Goal: Transaction & Acquisition: Obtain resource

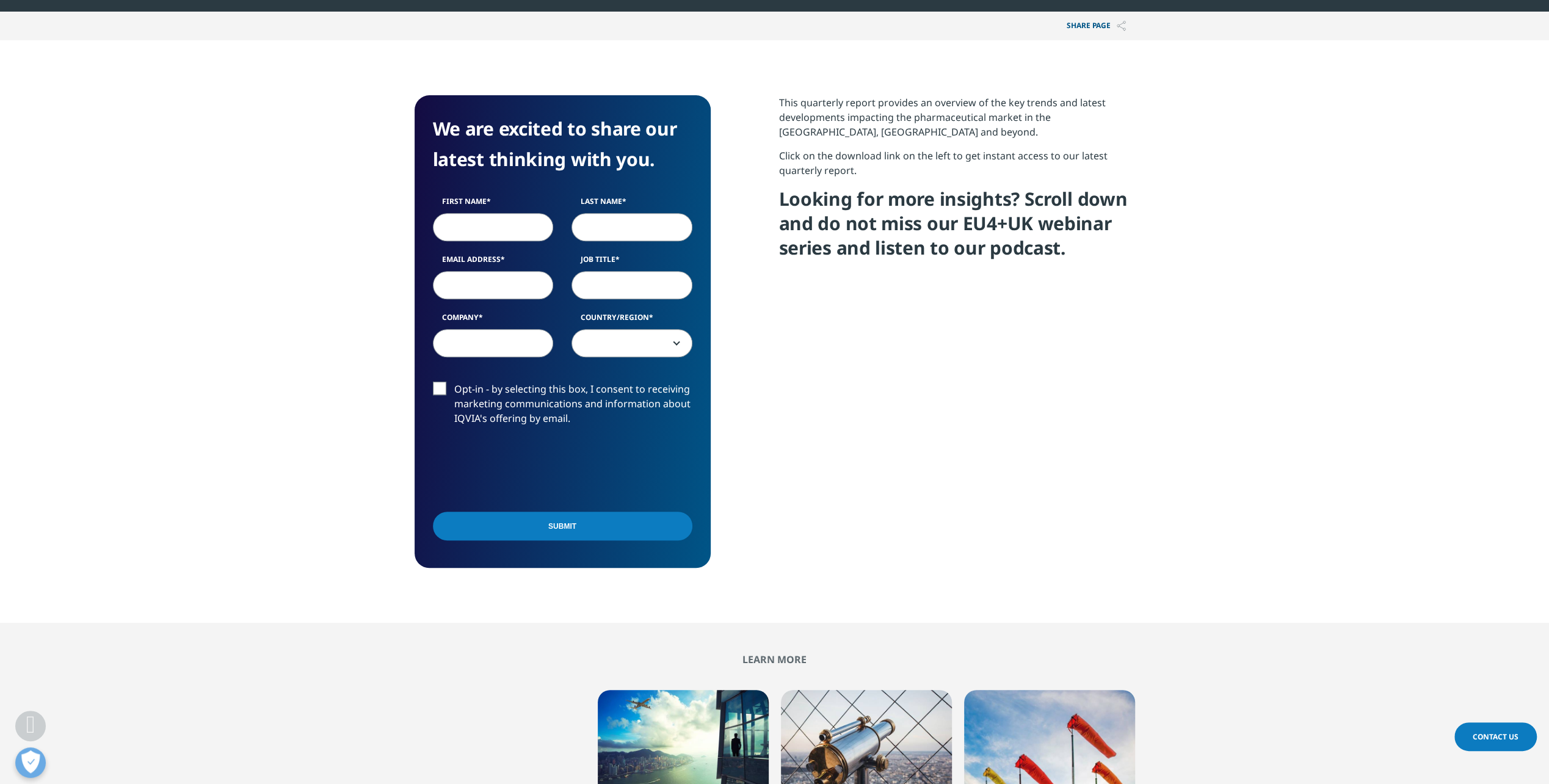
scroll to position [366, 0]
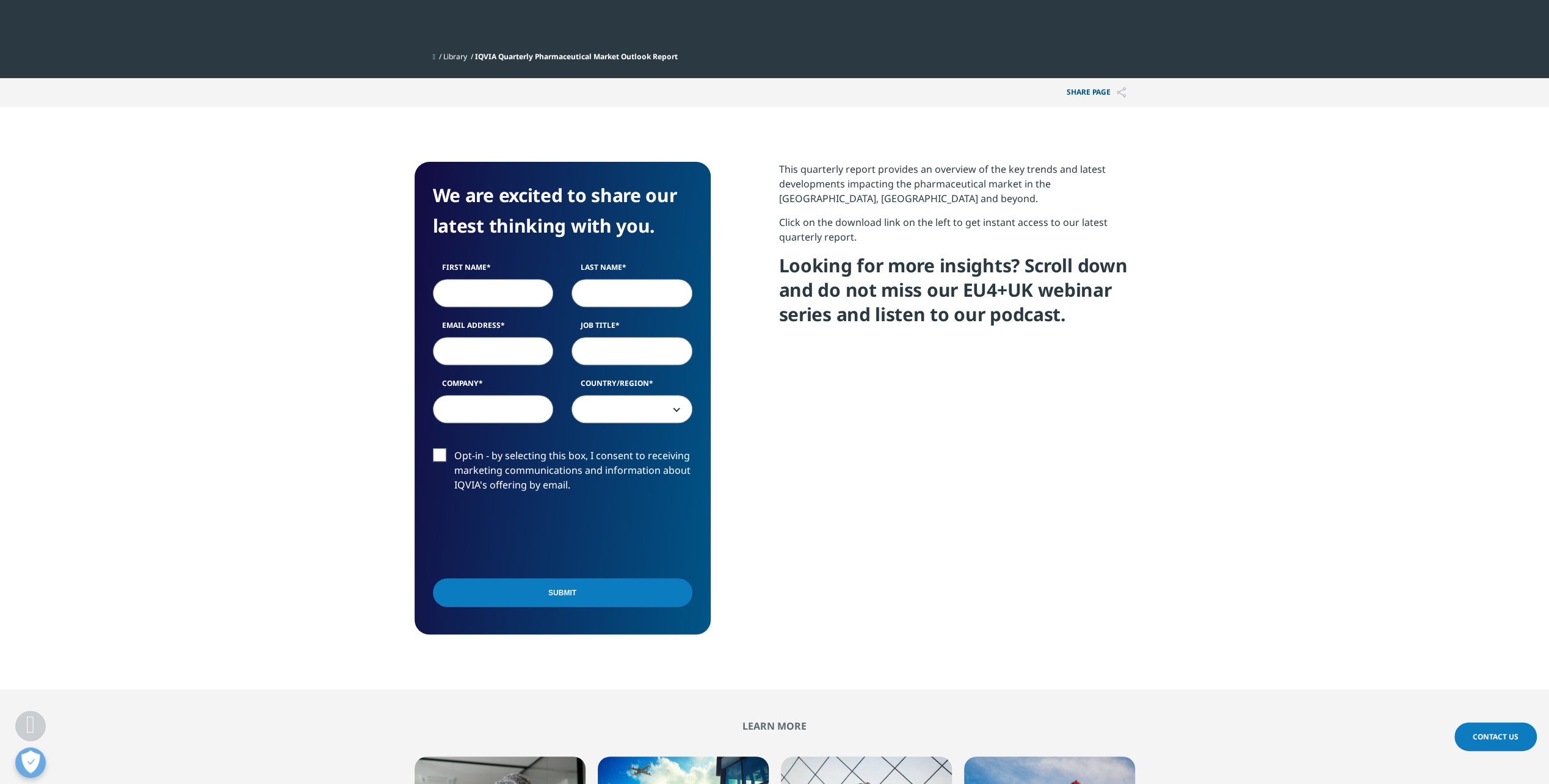
click at [463, 290] on input "First Name" at bounding box center [493, 293] width 121 height 28
type input "Nadja"
type input "[PERSON_NAME]"
type input "[EMAIL_ADDRESS][PERSON_NAME][DOMAIN_NAME]"
type input "[PERSON_NAME]"
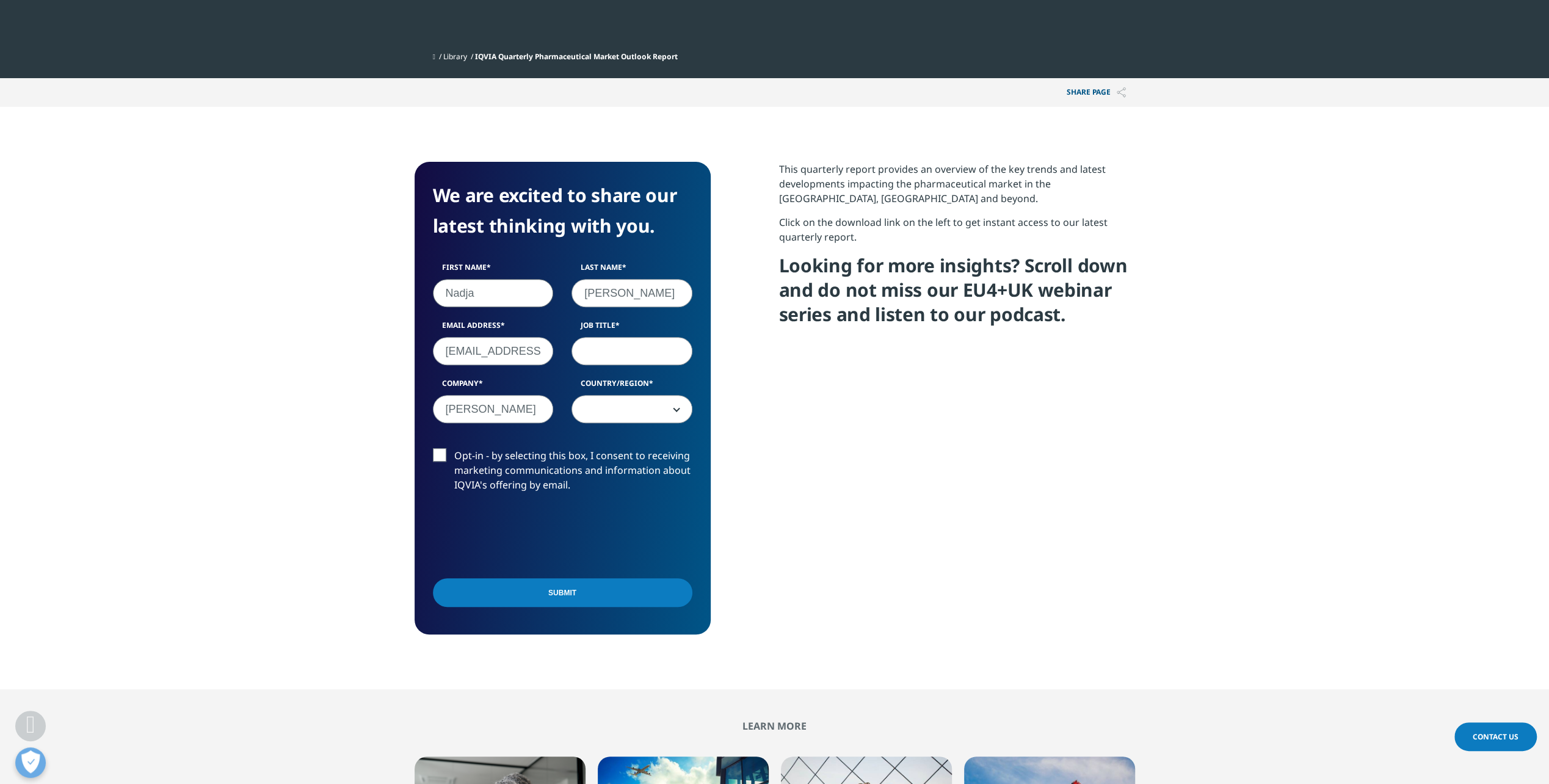
select select "[GEOGRAPHIC_DATA]"
click at [609, 363] on input "Job Title" at bounding box center [632, 350] width 121 height 28
type input "AC"
click at [472, 468] on label "Opt-in - by selecting this box, I consent to receiving marketing communications…" at bounding box center [562, 473] width 259 height 50
click at [454, 448] on input "Opt-in - by selecting this box, I consent to receiving marketing communications…" at bounding box center [454, 448] width 0 height 0
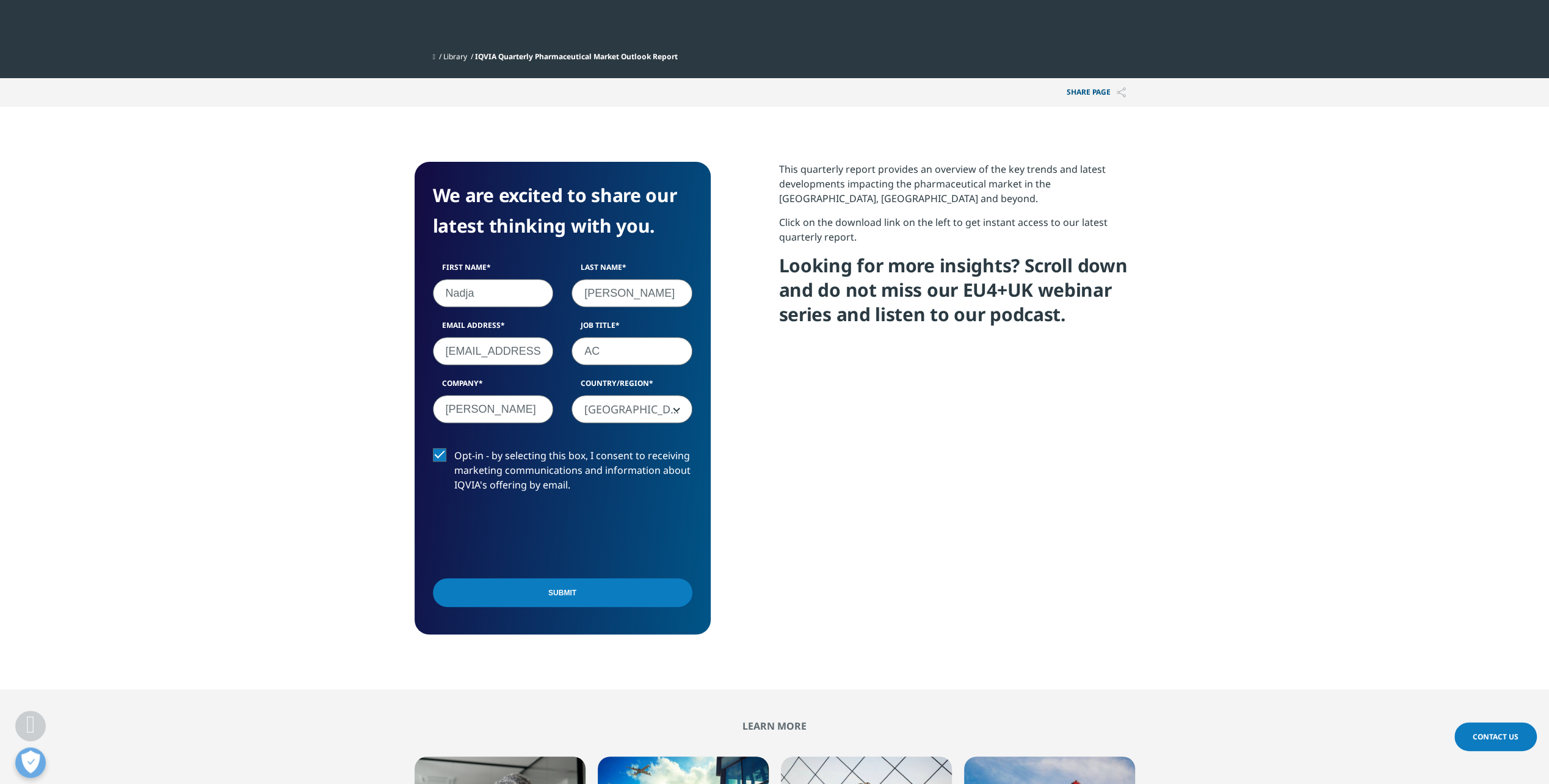
click at [540, 480] on label "Opt-in - by selecting this box, I consent to receiving marketing communications…" at bounding box center [562, 473] width 259 height 50
click at [454, 448] on input "Opt-in - by selecting this box, I consent to receiving marketing communications…" at bounding box center [454, 448] width 0 height 0
click at [538, 599] on input "Submit" at bounding box center [562, 592] width 259 height 29
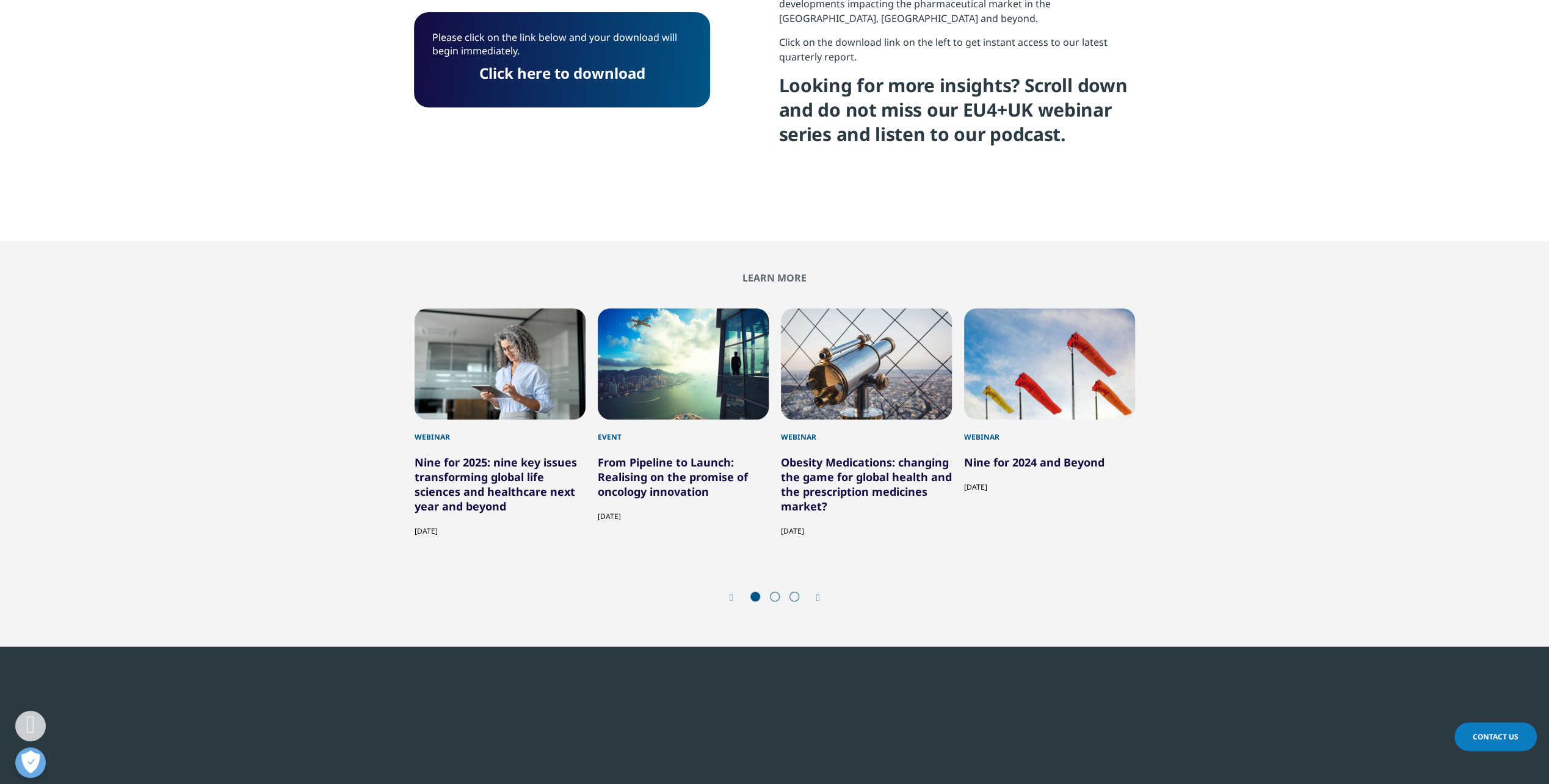
scroll to position [6, 6]
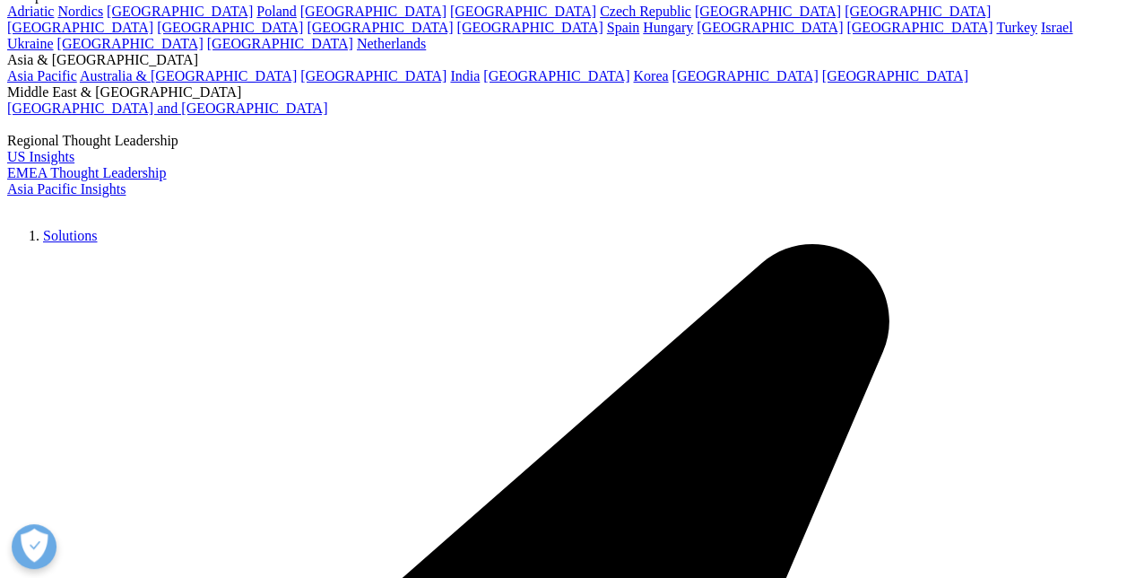
scroll to position [3408, 0]
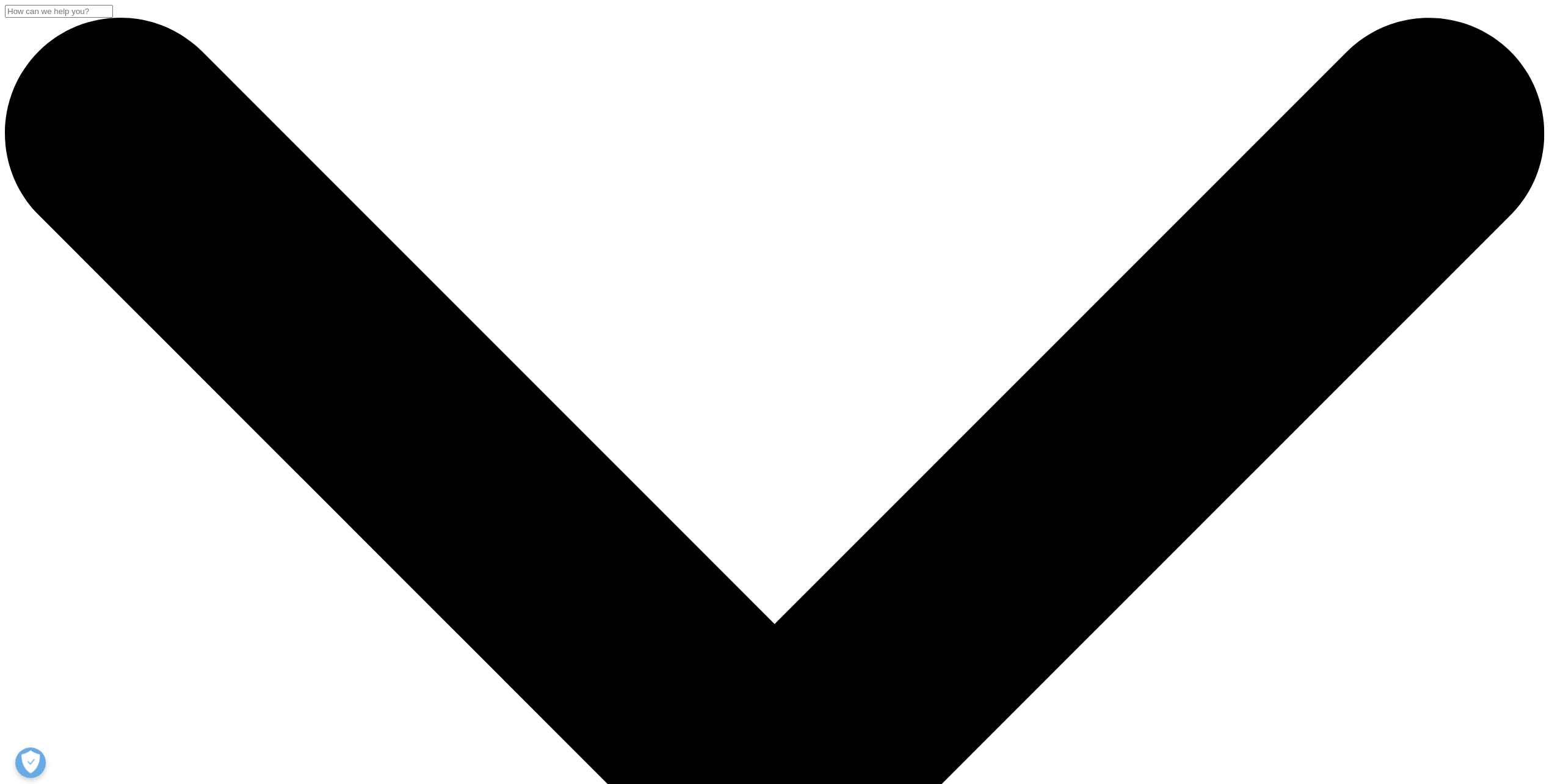
scroll to position [491, 720]
